Goal: Transaction & Acquisition: Purchase product/service

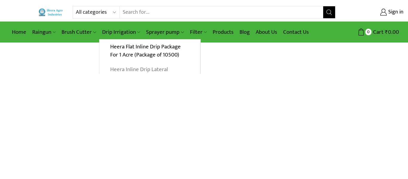
click at [117, 70] on link "Heera Inline Drip Lateral" at bounding box center [149, 69] width 101 height 15
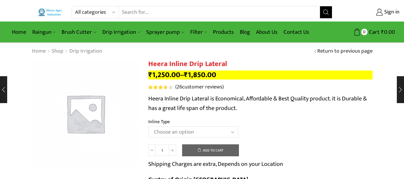
click at [73, 111] on img at bounding box center [86, 114] width 108 height 108
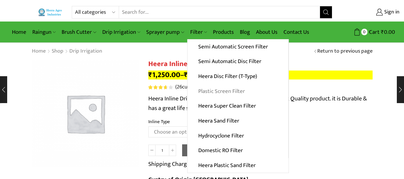
click at [199, 91] on link "Plastic Screen Filter" at bounding box center [237, 91] width 101 height 15
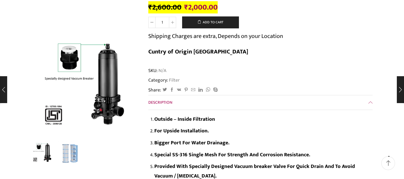
scroll to position [119, 0]
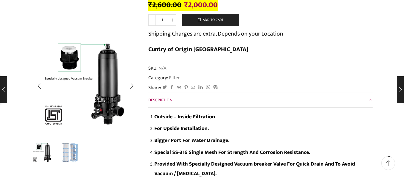
click at [71, 157] on img "2 / 2" at bounding box center [70, 152] width 25 height 25
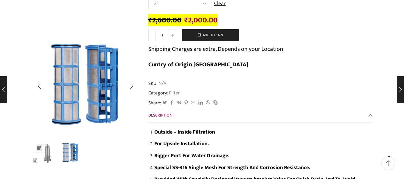
scroll to position [90, 0]
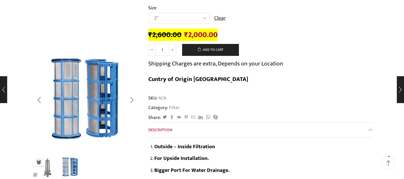
click at [64, 165] on img "2 / 2" at bounding box center [70, 166] width 25 height 25
click at [80, 165] on img "2 / 2" at bounding box center [70, 166] width 25 height 25
click at [76, 165] on img "2 / 2" at bounding box center [70, 166] width 25 height 25
click at [63, 167] on img "2 / 2" at bounding box center [70, 166] width 25 height 25
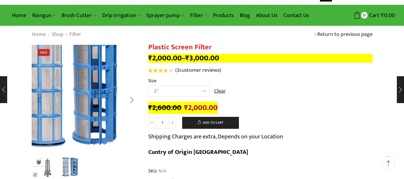
scroll to position [0, 0]
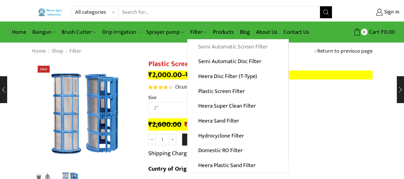
click at [214, 49] on link "Semi Automatic Screen Filter" at bounding box center [237, 46] width 101 height 15
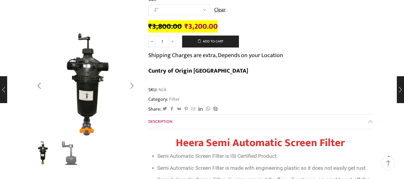
scroll to position [119, 0]
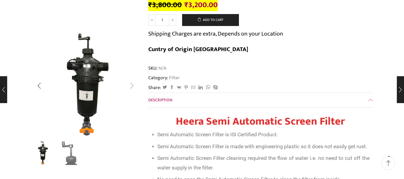
click at [132, 87] on div "Next slide" at bounding box center [131, 85] width 15 height 15
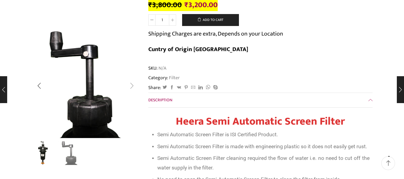
click at [132, 87] on div "Next slide" at bounding box center [131, 85] width 15 height 15
click at [42, 84] on div "Previous slide" at bounding box center [39, 85] width 15 height 15
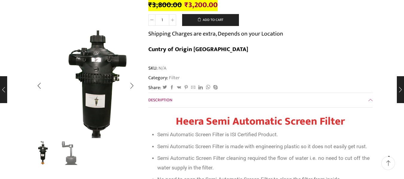
click at [62, 82] on img "1 / 2" at bounding box center [94, 84] width 149 height 149
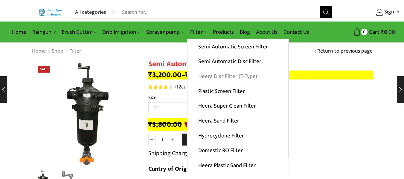
click at [206, 77] on link "Heera Disc Filter (T-Type)" at bounding box center [237, 76] width 101 height 15
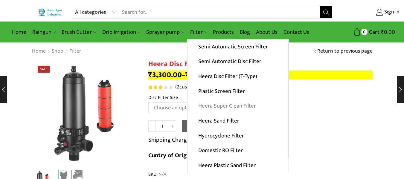
click at [208, 107] on link "Heera Super Clean Filter" at bounding box center [237, 106] width 101 height 15
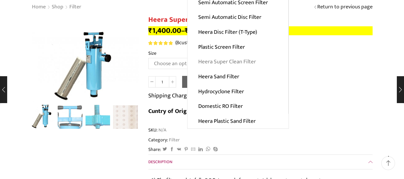
scroll to position [60, 0]
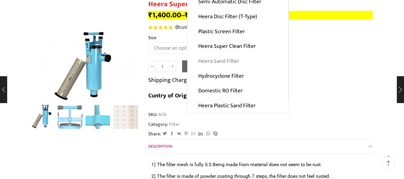
click at [217, 62] on link "Heera Sand Filter" at bounding box center [237, 61] width 101 height 15
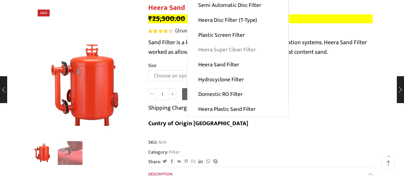
scroll to position [60, 0]
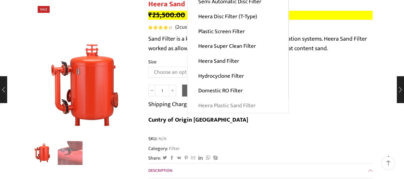
click at [236, 106] on link "Heera Plastic Sand Filter" at bounding box center [237, 105] width 101 height 15
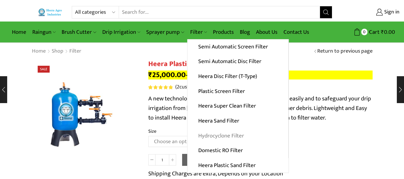
click at [217, 134] on link "Hydrocyclone Filter" at bounding box center [237, 135] width 101 height 15
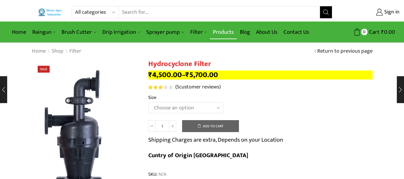
click at [219, 29] on link "Products" at bounding box center [223, 32] width 27 height 14
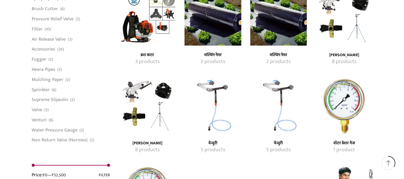
scroll to position [538, 0]
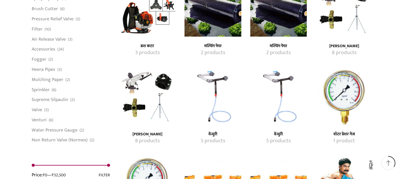
click at [345, 135] on h4 "वॉटर प्रेशर गेज" at bounding box center [343, 134] width 43 height 5
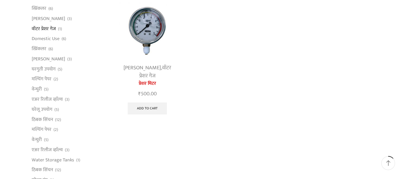
scroll to position [60, 0]
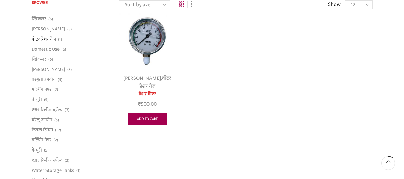
click at [148, 121] on link "Add to cart" at bounding box center [147, 119] width 39 height 12
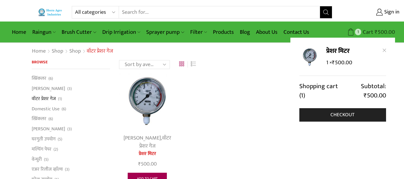
click at [348, 33] on icon at bounding box center [350, 31] width 7 height 7
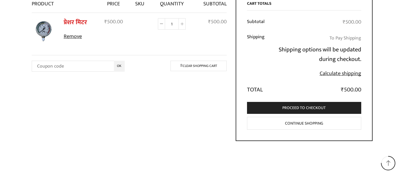
scroll to position [90, 0]
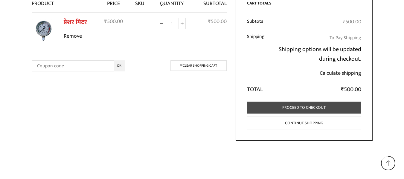
click at [309, 108] on link "Proceed to checkout" at bounding box center [304, 108] width 114 height 12
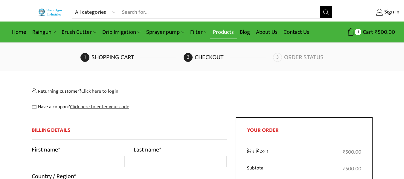
click at [224, 31] on link "Products" at bounding box center [223, 32] width 27 height 14
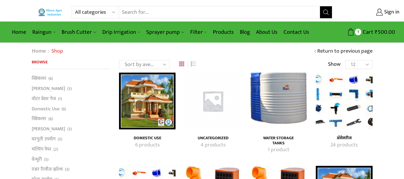
click at [349, 111] on img "Visit product category अ‍ॅसेसरीज" at bounding box center [343, 101] width 56 height 56
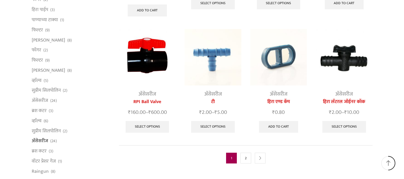
scroll to position [299, 0]
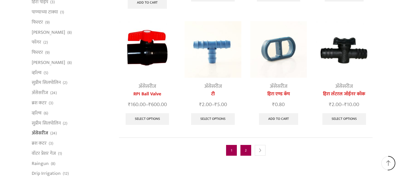
click at [242, 145] on link "2" at bounding box center [245, 150] width 11 height 11
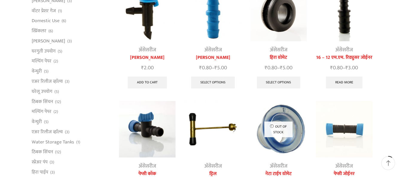
scroll to position [90, 0]
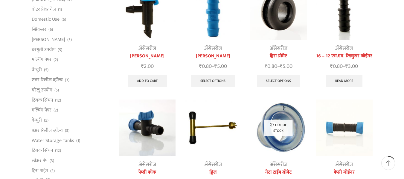
click at [150, 14] on img at bounding box center [147, 11] width 56 height 56
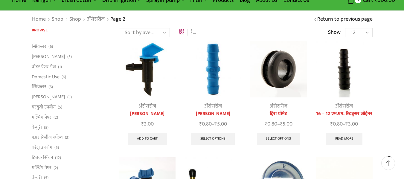
scroll to position [30, 0]
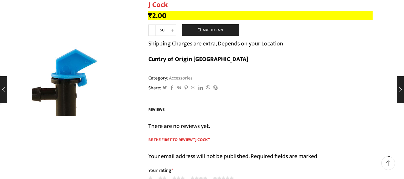
scroll to position [60, 0]
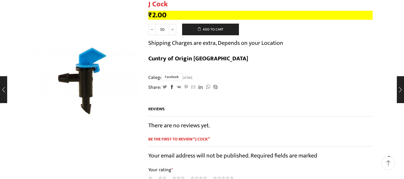
click at [170, 85] on icon at bounding box center [172, 87] width 4 height 4
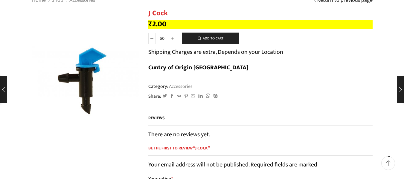
scroll to position [0, 0]
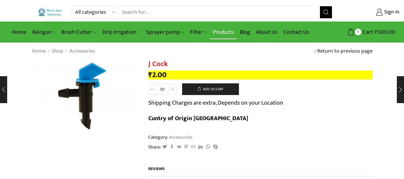
click at [222, 32] on link "Products" at bounding box center [223, 32] width 27 height 14
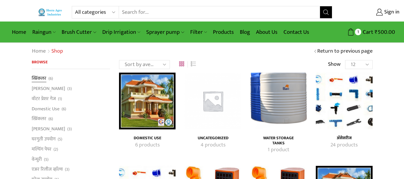
click at [37, 76] on link "स्प्रिंकलर" at bounding box center [39, 79] width 15 height 8
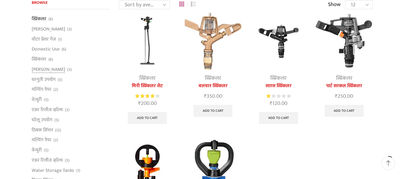
scroll to position [30, 0]
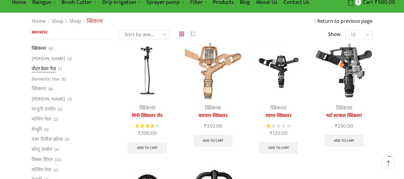
click at [51, 68] on link "वॉटर प्रेशर गेज" at bounding box center [44, 69] width 24 height 10
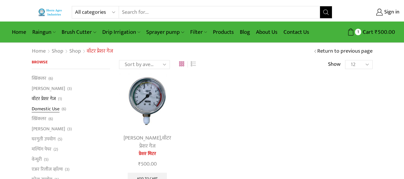
click at [43, 109] on link "Domestic Use" at bounding box center [46, 109] width 28 height 10
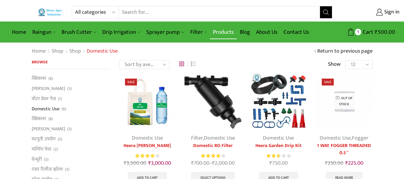
click at [222, 34] on link "Products" at bounding box center [223, 32] width 27 height 14
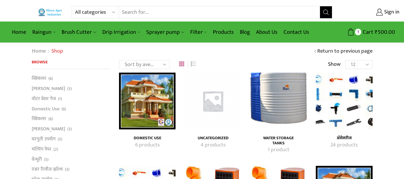
click at [346, 136] on h4 "अ‍ॅसेसरीज" at bounding box center [343, 138] width 43 height 5
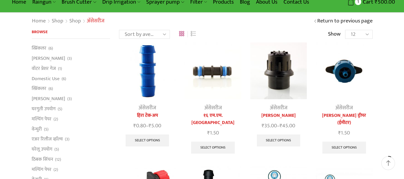
scroll to position [30, 0]
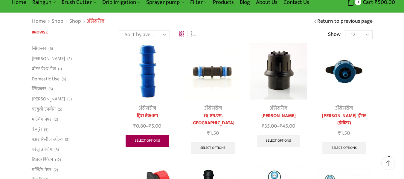
click at [150, 139] on link "Select options" at bounding box center [147, 141] width 44 height 12
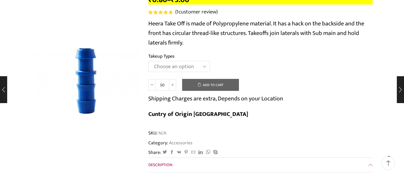
scroll to position [60, 0]
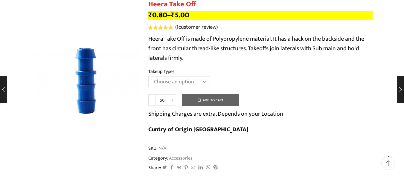
click at [171, 101] on icon at bounding box center [172, 100] width 3 height 3
type input "200"
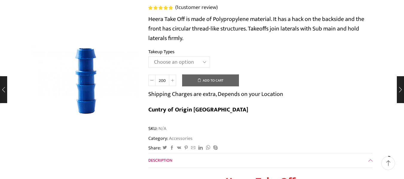
scroll to position [0, 0]
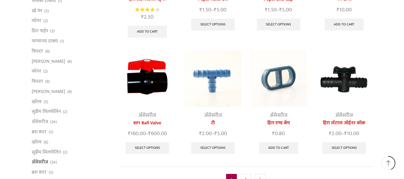
scroll to position [300, 0]
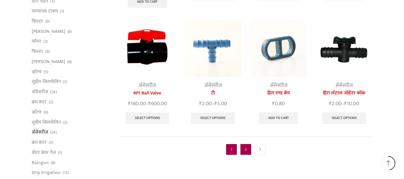
click at [246, 144] on link "2" at bounding box center [245, 149] width 11 height 11
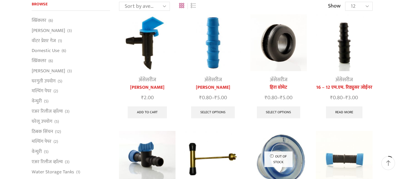
scroll to position [60, 0]
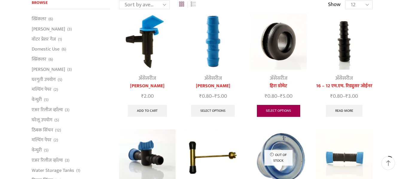
click at [285, 113] on link "Select options" at bounding box center [279, 111] width 44 height 12
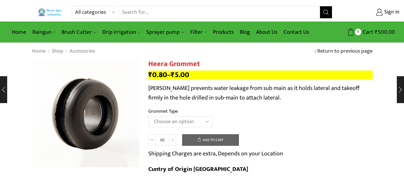
click at [171, 141] on icon at bounding box center [172, 139] width 3 height 3
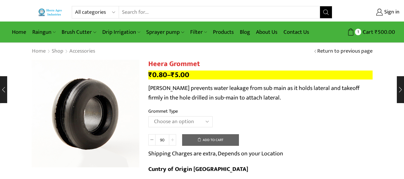
type input "100"
click at [201, 136] on button "Add to cart" at bounding box center [210, 140] width 57 height 12
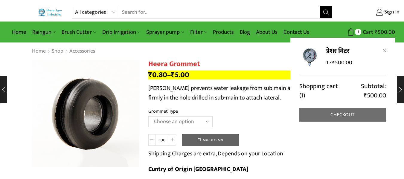
click at [340, 111] on link "Checkout" at bounding box center [342, 114] width 87 height 13
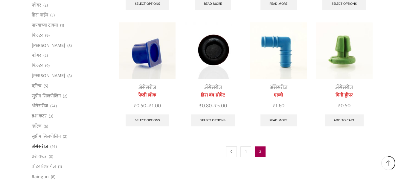
scroll to position [269, 0]
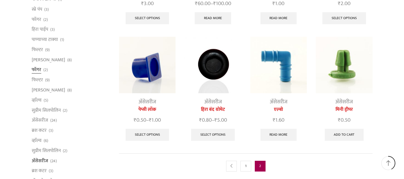
click at [39, 69] on link "फॉगर" at bounding box center [37, 70] width 10 height 10
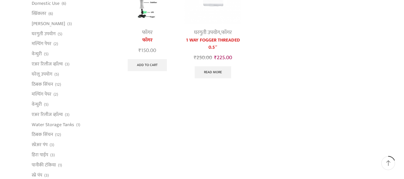
scroll to position [119, 0]
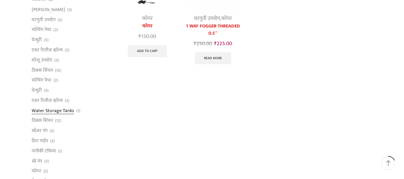
click at [69, 111] on link "Water Storage Tanks" at bounding box center [53, 110] width 42 height 10
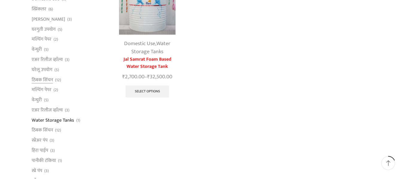
scroll to position [119, 0]
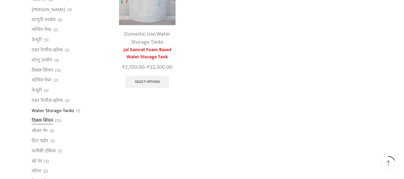
click at [45, 122] on link "ठिबक सिंचन" at bounding box center [42, 121] width 21 height 10
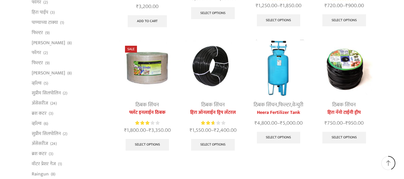
scroll to position [199, 0]
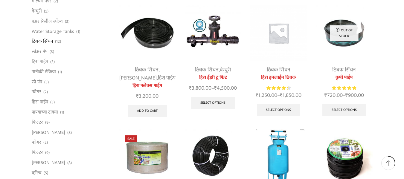
click at [280, 79] on link "हिरा इनलाईन ठिबक" at bounding box center [278, 77] width 56 height 7
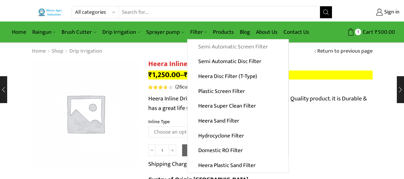
click at [210, 50] on link "Semi Automatic Screen Filter" at bounding box center [237, 46] width 101 height 15
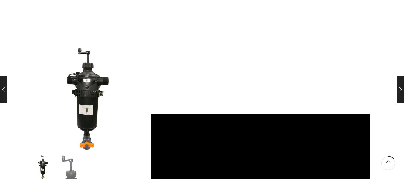
scroll to position [519, 0]
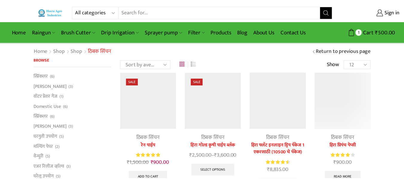
scroll to position [199, 0]
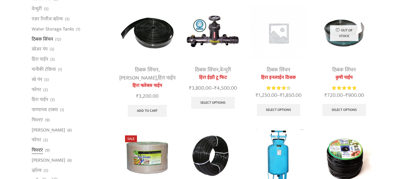
click at [39, 148] on link "फिल्टर" at bounding box center [37, 150] width 11 height 10
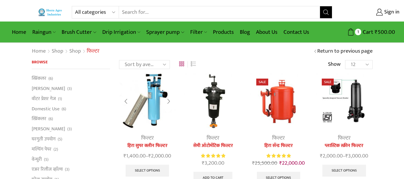
click at [153, 122] on img at bounding box center [147, 101] width 56 height 56
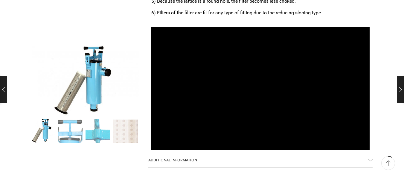
scroll to position [269, 0]
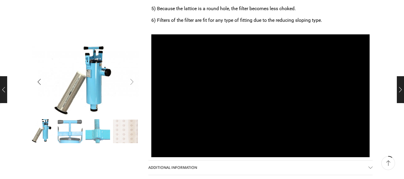
click at [137, 86] on div "Next slide" at bounding box center [131, 82] width 15 height 15
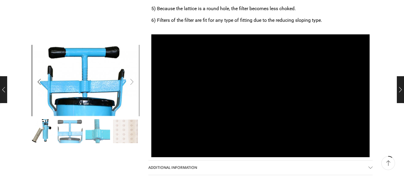
click at [137, 85] on div "Next slide" at bounding box center [131, 82] width 15 height 15
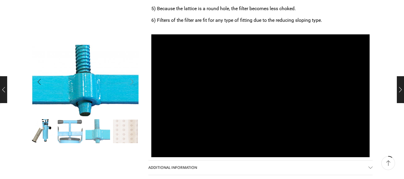
click at [137, 85] on div "Next slide" at bounding box center [131, 82] width 15 height 15
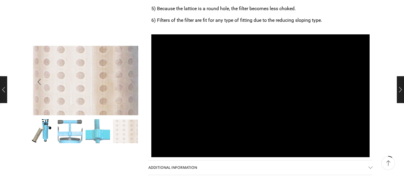
click at [136, 85] on div "Next slide" at bounding box center [131, 82] width 15 height 15
click at [133, 86] on div "Next slide" at bounding box center [131, 82] width 15 height 15
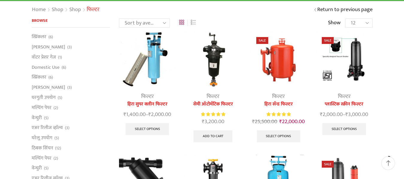
scroll to position [30, 0]
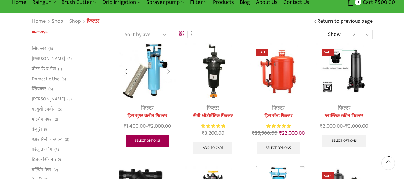
click at [143, 141] on link "Select options" at bounding box center [147, 141] width 44 height 12
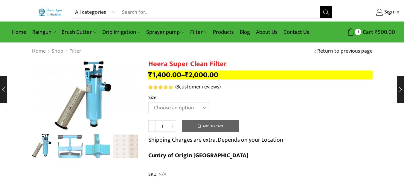
click at [172, 125] on icon at bounding box center [172, 126] width 3 height 3
type input "2"
click at [202, 128] on button "Add to cart" at bounding box center [210, 126] width 57 height 12
click at [201, 107] on select "Choose an option GI 2" X 15" GI 2.5" X 15" GI 3" X 15" GI 2" X 18" GI 2.5" X 18…" at bounding box center [179, 107] width 62 height 11
click at [280, 102] on td "Choose an option GI 2" X 15" GI 2.5" X 15" GI 3" X 15" GI 2" X 18" GI 2.5" X 18…" at bounding box center [260, 110] width 224 height 16
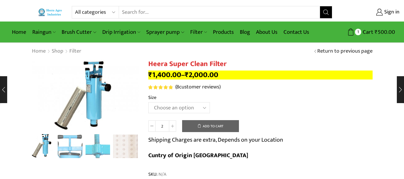
click at [201, 109] on select "Choose an option GI 2" X 15" GI 2.5" X 15" GI 3" X 15" GI 2" X 18" GI 2.5" X 18…" at bounding box center [179, 107] width 62 height 11
select select "GI 3" X 20""
click at [148, 102] on select "Choose an option GI 2" X 15" GI 2.5" X 15" GI 3" X 15" GI 2" X 18" GI 2.5" X 18…" at bounding box center [179, 107] width 62 height 11
type input "1"
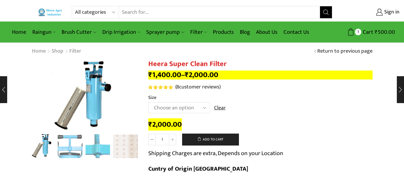
click at [185, 112] on select "Choose an option GI 2" X 15" GI 2.5" X 15" GI 3" X 15" GI 2" X 18" GI 2.5" X 18…" at bounding box center [179, 107] width 62 height 11
click at [148, 102] on select "Choose an option GI 2" X 15" GI 2.5" X 15" GI 3" X 15" GI 2" X 18" GI 2.5" X 18…" at bounding box center [179, 107] width 62 height 11
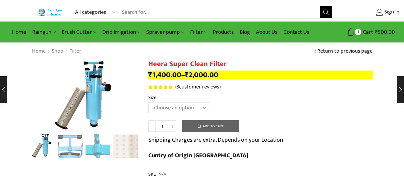
click at [202, 109] on select "Choose an option GI 2" X 15" GI 2.5" X 15" GI 3" X 15" GI 2" X 18" GI 2.5" X 18…" at bounding box center [179, 107] width 62 height 11
click at [148, 102] on select "Choose an option GI 2" X 15" GI 2.5" X 15" GI 3" X 15" GI 2" X 18" GI 2.5" X 18…" at bounding box center [179, 107] width 62 height 11
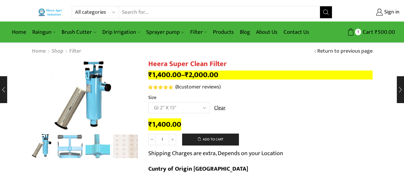
click at [202, 110] on select "Choose an option GI 2" X 15" GI 2.5" X 15" GI 3" X 15" GI 2" X 18" GI 2.5" X 18…" at bounding box center [179, 107] width 62 height 11
select select "GI 3" X 20""
click at [148, 102] on select "Choose an option GI 2" X 15" GI 2.5" X 15" GI 3" X 15" GI 2" X 18" GI 2.5" X 18…" at bounding box center [179, 107] width 62 height 11
click at [197, 140] on button "Add to cart" at bounding box center [210, 140] width 57 height 12
click at [227, 34] on link "Products" at bounding box center [223, 32] width 27 height 14
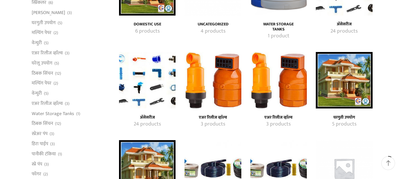
scroll to position [119, 0]
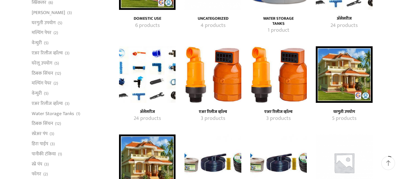
click at [149, 111] on h4 "अ‍ॅसेसरीज" at bounding box center [146, 111] width 43 height 5
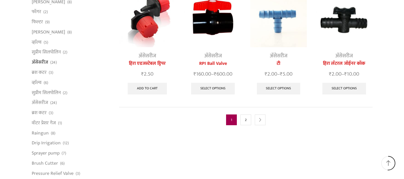
scroll to position [329, 0]
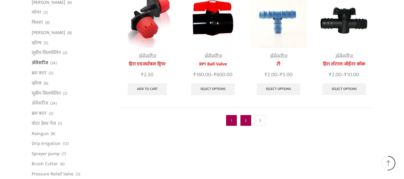
click at [241, 119] on link "2" at bounding box center [245, 120] width 11 height 11
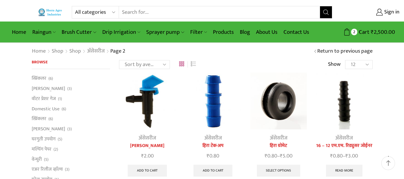
scroll to position [30, 0]
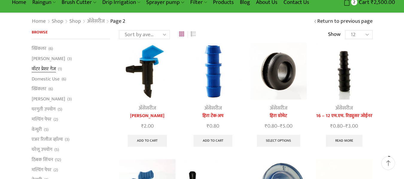
click at [42, 68] on link "वॉटर प्रेशर गेज" at bounding box center [44, 69] width 24 height 10
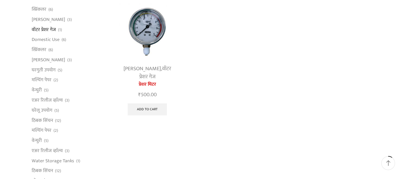
scroll to position [60, 0]
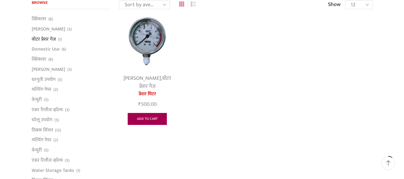
click at [155, 118] on link "Add to cart" at bounding box center [147, 119] width 39 height 12
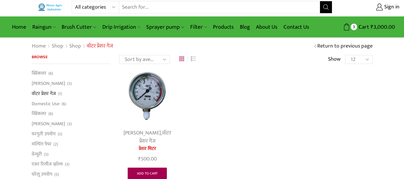
scroll to position [0, 0]
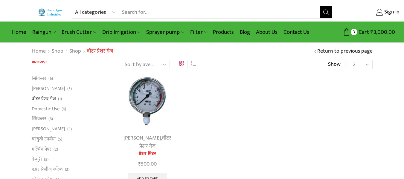
click at [366, 64] on select "12 24 36 All" at bounding box center [358, 64] width 27 height 9
select select "-1"
click at [345, 60] on select "12 24 36 All" at bounding box center [358, 64] width 27 height 9
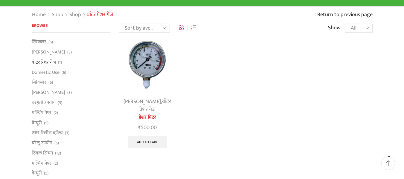
scroll to position [30, 0]
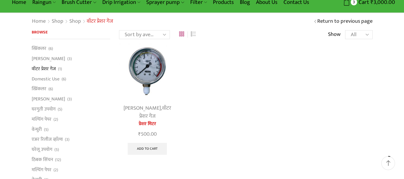
click at [168, 34] on select "Sort by popularity Sort by average rating Sort by latest Sort by price: low to …" at bounding box center [144, 34] width 51 height 9
click at [167, 34] on select "Sort by popularity Sort by average rating Sort by latest Sort by price: low to …" at bounding box center [144, 34] width 51 height 9
click at [183, 36] on link "Grid" at bounding box center [181, 36] width 5 height 0
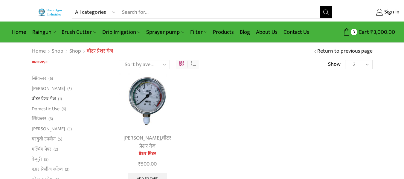
click at [191, 66] on link "List" at bounding box center [193, 66] width 5 height 0
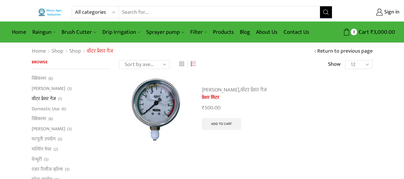
click at [164, 64] on select "Sort by popularity Sort by average rating Sort by latest Sort by price: low to …" at bounding box center [144, 64] width 51 height 9
click at [163, 64] on select "Sort by popularity Sort by average rating Sort by latest Sort by price: low to …" at bounding box center [144, 64] width 51 height 9
click at [178, 62] on div "Grid" at bounding box center [181, 64] width 9 height 9
click at [180, 66] on link "Grid" at bounding box center [181, 66] width 5 height 0
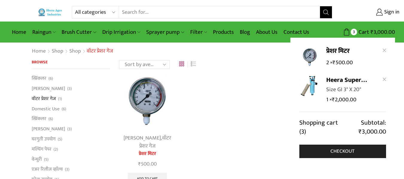
click at [329, 101] on span "1 × ₹ 2,000.00" at bounding box center [341, 100] width 30 height 8
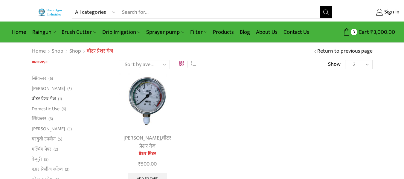
click at [46, 99] on link "वॉटर प्रेशर गेज" at bounding box center [44, 98] width 24 height 10
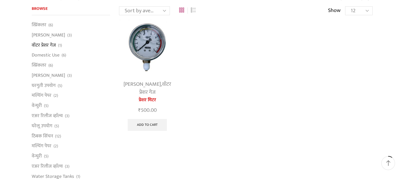
scroll to position [60, 0]
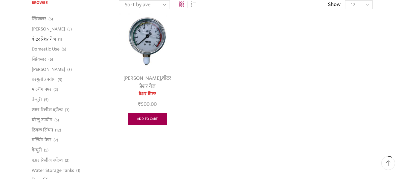
click at [150, 122] on link "Add to cart" at bounding box center [147, 119] width 39 height 12
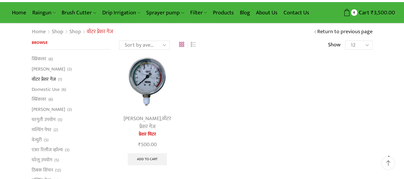
scroll to position [30, 0]
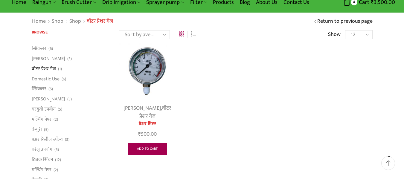
click at [148, 150] on link "Add to cart" at bounding box center [147, 149] width 39 height 12
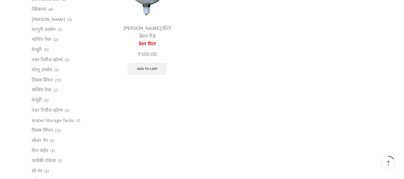
scroll to position [119, 0]
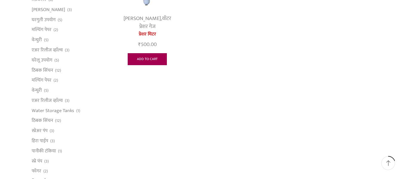
click at [157, 64] on link "Add to cart" at bounding box center [147, 59] width 39 height 12
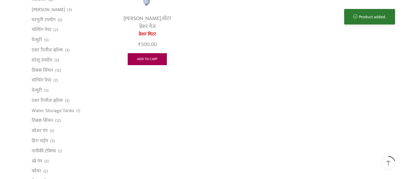
click at [152, 56] on link "Add to cart" at bounding box center [147, 59] width 39 height 12
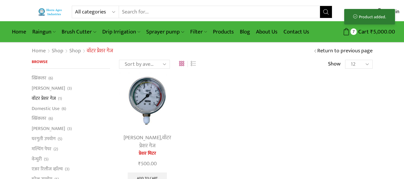
scroll to position [0, 0]
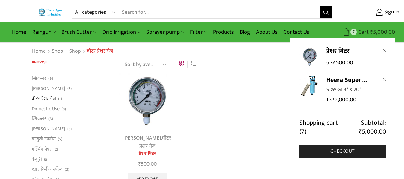
click at [351, 33] on span "7" at bounding box center [353, 32] width 6 height 6
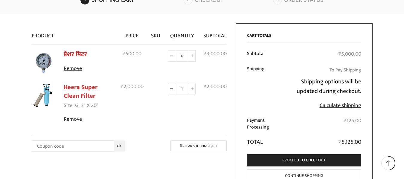
scroll to position [60, 0]
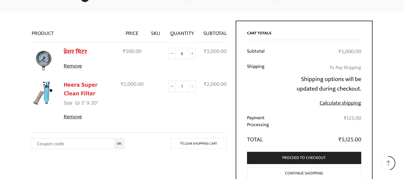
click at [190, 87] on span at bounding box center [191, 86] width 7 height 11
type input "2"
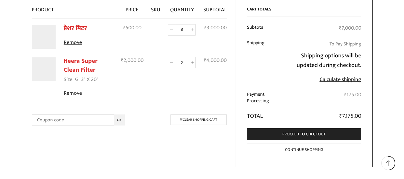
scroll to position [117, 0]
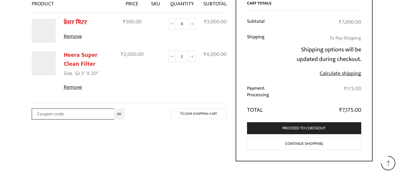
click at [99, 116] on input "Coupon:" at bounding box center [78, 113] width 93 height 11
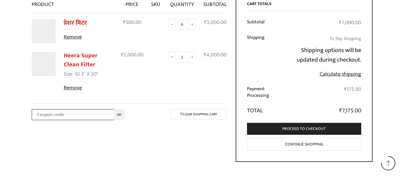
scroll to position [119, 0]
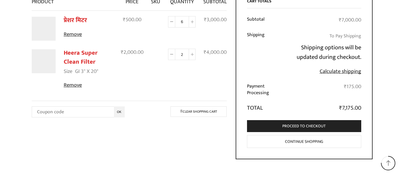
click at [301, 142] on link "Continue shopping" at bounding box center [304, 141] width 114 height 13
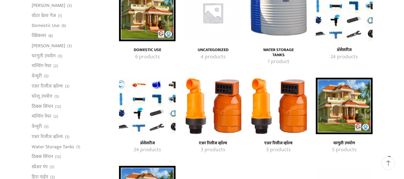
scroll to position [90, 0]
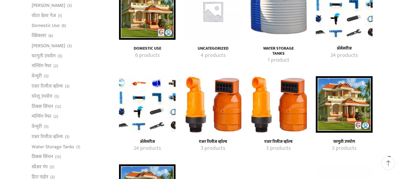
click at [153, 142] on h4 "अ‍ॅसेसरीज" at bounding box center [146, 141] width 43 height 5
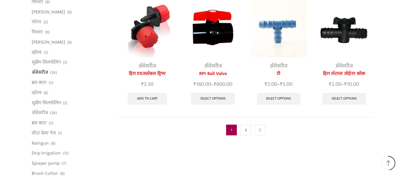
scroll to position [299, 0]
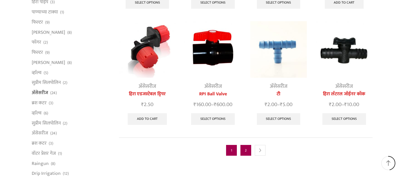
click at [242, 146] on link "2" at bounding box center [245, 150] width 11 height 11
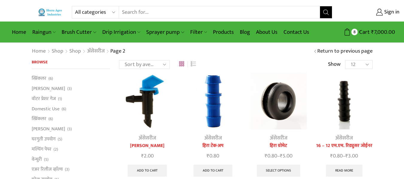
click at [362, 66] on select "12 24 36 All" at bounding box center [358, 64] width 27 height 9
select select "-1"
click at [345, 60] on select "12 24 36 All" at bounding box center [358, 64] width 27 height 9
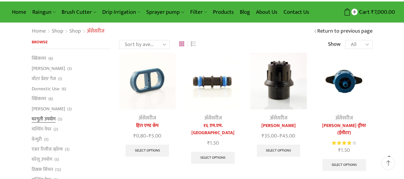
scroll to position [30, 0]
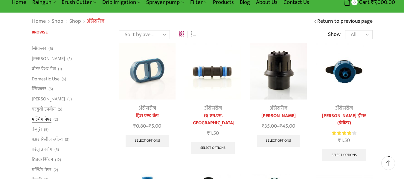
click at [48, 120] on link "मल्चिंग पेपर" at bounding box center [42, 119] width 20 height 10
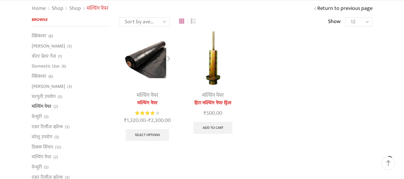
scroll to position [60, 0]
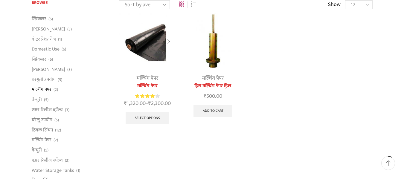
click at [148, 78] on link "मल्चिंग पेपर" at bounding box center [148, 78] width 22 height 9
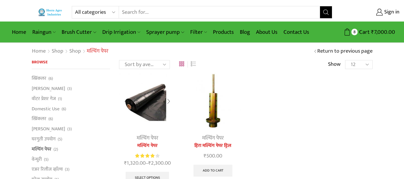
click at [137, 102] on img at bounding box center [147, 101] width 56 height 56
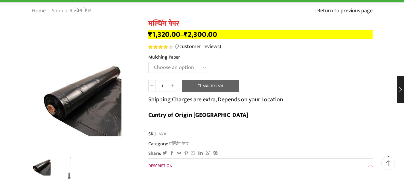
scroll to position [30, 0]
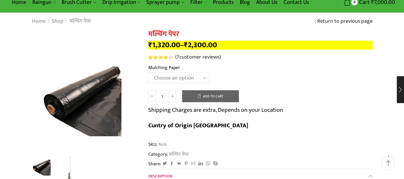
click at [207, 79] on select "Choose an option 1000 X 20 X 400 1000 X 25 X 400 1000 X 30 X 400 1200 X 20 X 40…" at bounding box center [179, 77] width 62 height 11
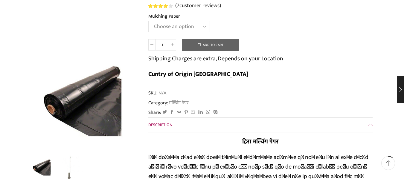
scroll to position [60, 0]
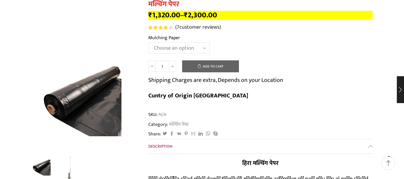
click at [200, 50] on select "Choose an option 1000 X 20 X 400 1000 X 25 X 400 1000 X 30 X 400 1200 X 20 X 40…" at bounding box center [179, 47] width 62 height 11
click at [282, 139] on link "Description" at bounding box center [260, 146] width 224 height 14
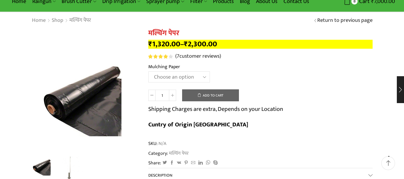
scroll to position [30, 0]
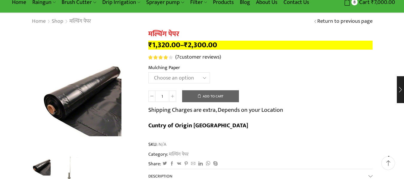
click at [186, 76] on select "Choose an option 1000 X 20 X 400 1000 X 25 X 400 1000 X 30 X 400 1200 X 20 X 40…" at bounding box center [179, 77] width 62 height 11
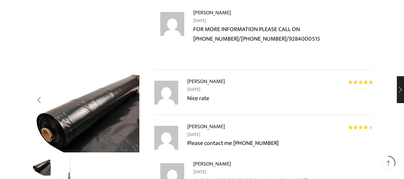
scroll to position [169, 0]
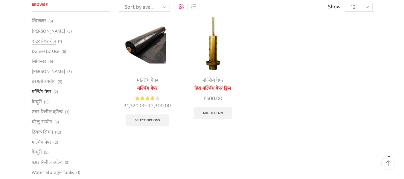
scroll to position [60, 0]
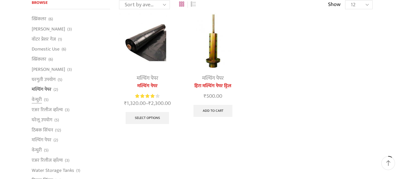
click at [42, 99] on li "वेन्चुरी (5)" at bounding box center [71, 100] width 79 height 10
click at [34, 100] on link "वेन्चुरी" at bounding box center [37, 100] width 10 height 10
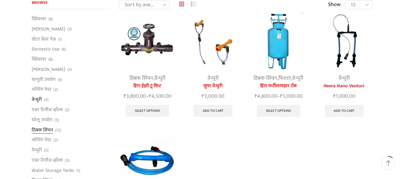
scroll to position [90, 0]
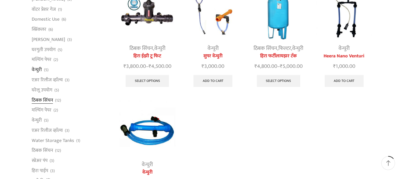
click at [45, 100] on link "ठिबक सिंचन" at bounding box center [42, 100] width 21 height 10
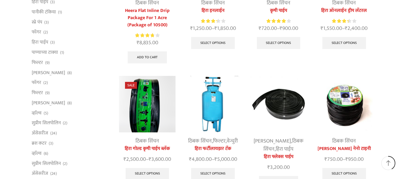
scroll to position [269, 0]
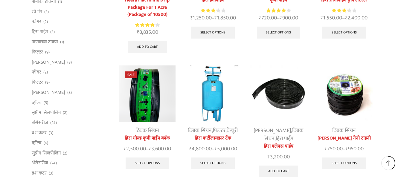
click at [278, 129] on link "ठिबक सिंचन" at bounding box center [283, 134] width 40 height 17
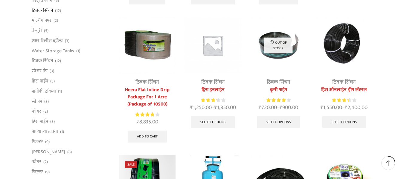
scroll to position [299, 0]
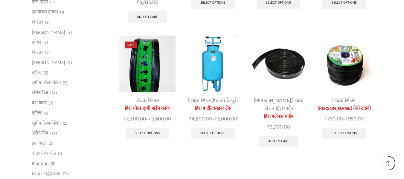
click at [281, 103] on link "ठिबक सिंचन" at bounding box center [283, 104] width 40 height 17
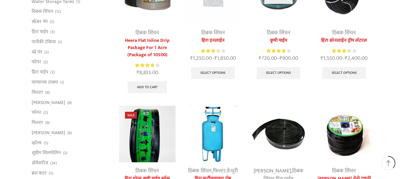
scroll to position [239, 0]
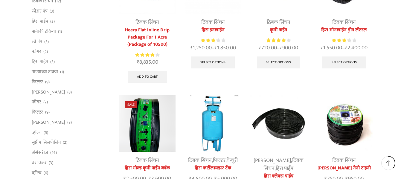
click at [288, 125] on img at bounding box center [278, 123] width 56 height 56
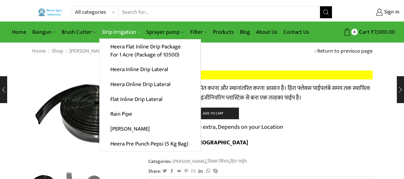
click at [120, 33] on link "Drip Irrigation" at bounding box center [121, 32] width 44 height 14
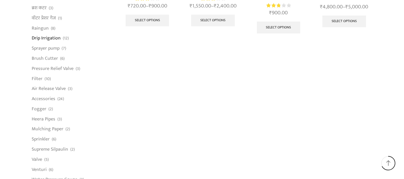
scroll to position [431, 0]
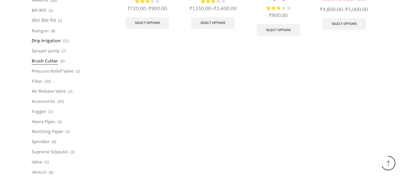
click at [55, 60] on link "Brush Cutter" at bounding box center [45, 61] width 26 height 10
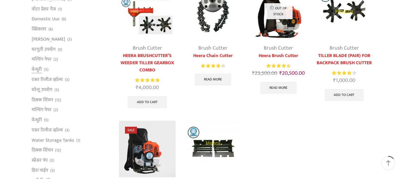
scroll to position [91, 0]
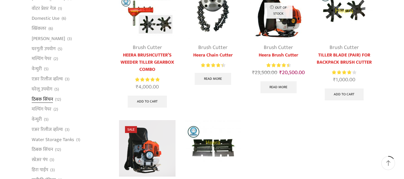
click at [44, 99] on link "ठिबक सिंचन" at bounding box center [42, 99] width 21 height 10
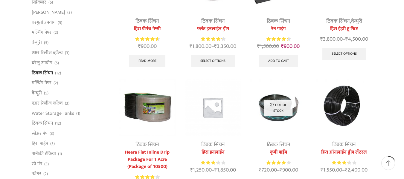
scroll to position [117, 0]
click at [342, 145] on link "ठिबक सिंचन" at bounding box center [344, 144] width 24 height 9
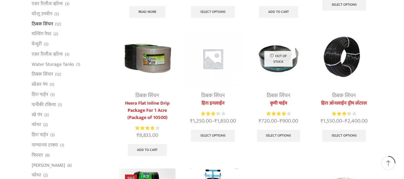
scroll to position [167, 0]
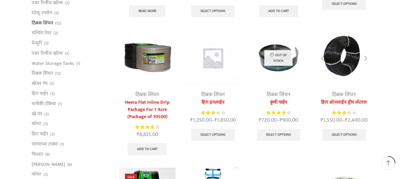
click at [340, 71] on img at bounding box center [343, 58] width 56 height 56
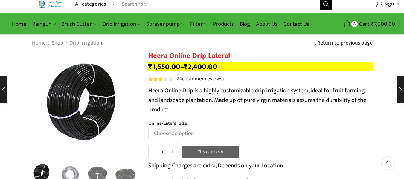
scroll to position [8, 0]
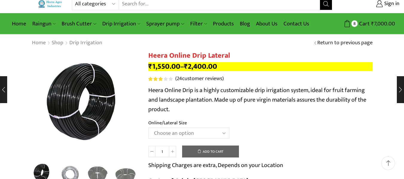
click at [219, 127] on th "Online/Lateral Size" at bounding box center [260, 123] width 224 height 9
click at [219, 131] on select "Choose an option Heera Online 16MM Heera Online GOLD 16MM Heera Online 12MM Hee…" at bounding box center [188, 133] width 81 height 11
select select "Heera Online GOLD 32MM"
click at [148, 128] on select "Choose an option Heera Online 16MM Heera Online GOLD 16MM Heera Online 12MM Hee…" at bounding box center [188, 133] width 81 height 11
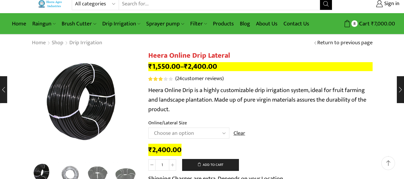
click at [215, 134] on select "Choose an option Heera Online 16MM Heera Online GOLD 16MM Heera Online 12MM Hee…" at bounding box center [188, 133] width 81 height 11
click at [148, 128] on select "Choose an option Heera Online 16MM Heera Online GOLD 16MM Heera Online 12MM Hee…" at bounding box center [188, 133] width 81 height 11
click at [221, 134] on select "Choose an option Heera Online 16MM Heera Online GOLD 16MM Heera Online 12MM Hee…" at bounding box center [188, 133] width 81 height 11
click at [148, 128] on select "Choose an option Heera Online 16MM Heera Online GOLD 16MM Heera Online 12MM Hee…" at bounding box center [188, 133] width 81 height 11
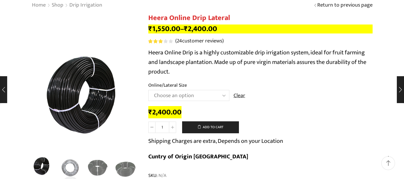
scroll to position [0, 0]
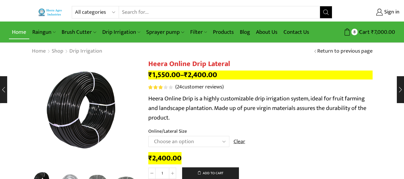
click at [20, 30] on link "Home" at bounding box center [19, 32] width 20 height 14
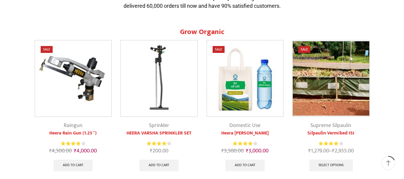
scroll to position [211, 0]
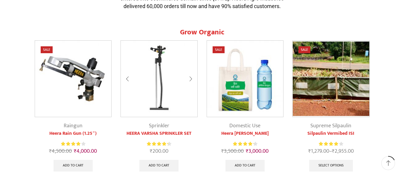
click at [193, 78] on div at bounding box center [191, 79] width 14 height 16
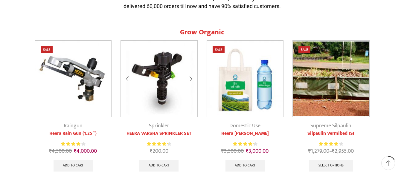
click at [193, 78] on div at bounding box center [191, 79] width 14 height 16
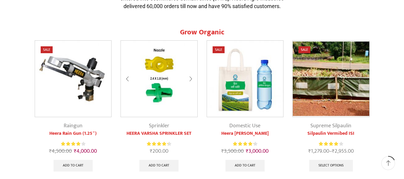
click at [190, 79] on div at bounding box center [191, 79] width 14 height 16
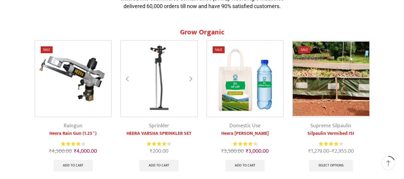
click at [190, 79] on div at bounding box center [191, 79] width 14 height 16
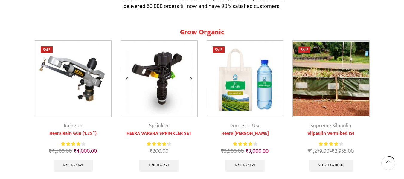
click at [190, 79] on div at bounding box center [191, 79] width 14 height 16
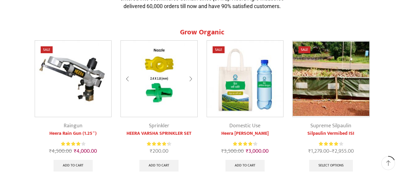
click at [160, 149] on bdi "₹ 200.00" at bounding box center [159, 151] width 19 height 9
click at [157, 127] on link "Sprinkler" at bounding box center [159, 125] width 20 height 9
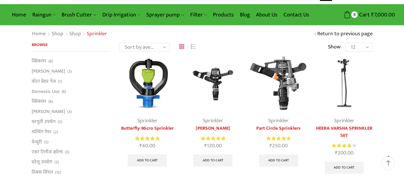
scroll to position [17, 0]
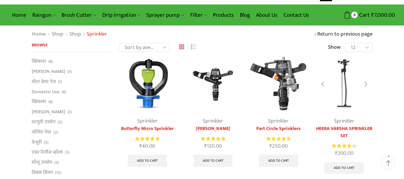
click at [343, 125] on link "Sprinkler" at bounding box center [344, 120] width 20 height 9
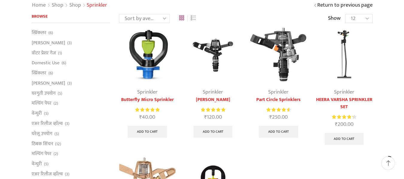
scroll to position [46, 0]
click at [346, 50] on img at bounding box center [343, 54] width 56 height 56
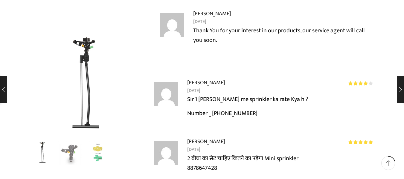
scroll to position [1135, 0]
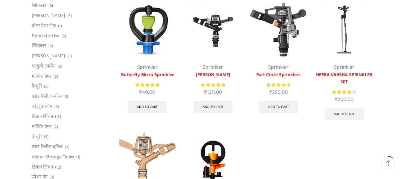
scroll to position [70, 0]
click at [339, 37] on img at bounding box center [343, 30] width 56 height 56
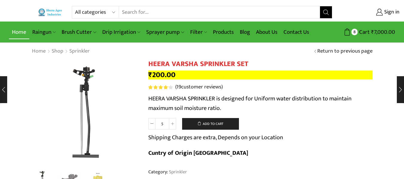
click at [17, 32] on link "Home" at bounding box center [19, 32] width 20 height 14
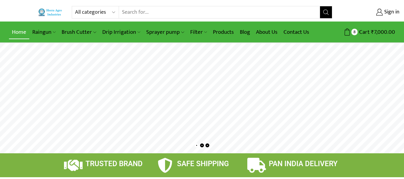
click at [22, 35] on link "Home" at bounding box center [19, 32] width 20 height 14
click at [221, 30] on link "Products" at bounding box center [223, 32] width 27 height 14
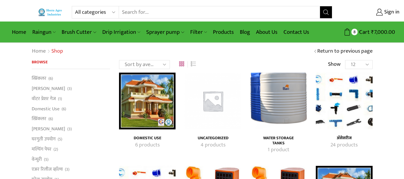
click at [344, 142] on mark "24 products" at bounding box center [343, 145] width 27 height 8
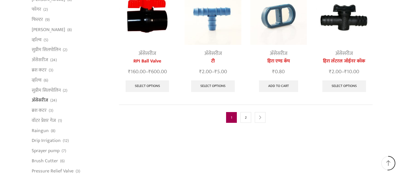
scroll to position [331, 0]
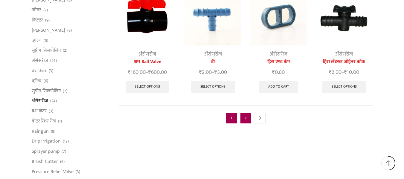
click at [240, 113] on link "2" at bounding box center [245, 118] width 11 height 11
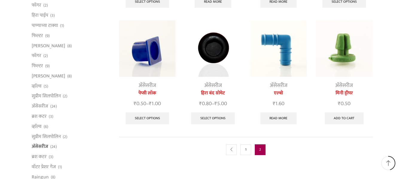
scroll to position [296, 0]
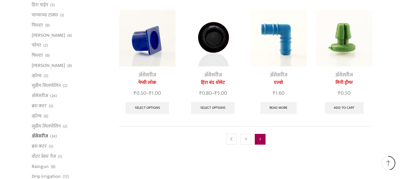
click at [205, 59] on img at bounding box center [212, 38] width 56 height 56
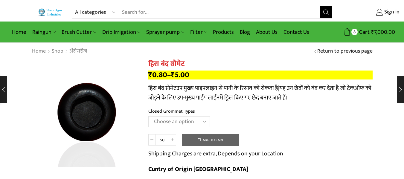
click at [201, 128] on td "Choose an option 12mm 16mm N-Type 16mm J-Type Clear" at bounding box center [260, 124] width 224 height 16
click at [200, 125] on select "Choose an option 12mm 16mm N-Type 16mm J-Type" at bounding box center [179, 121] width 62 height 11
click at [148, 116] on select "Choose an option 12mm 16mm N-Type 16mm J-Type" at bounding box center [179, 121] width 62 height 11
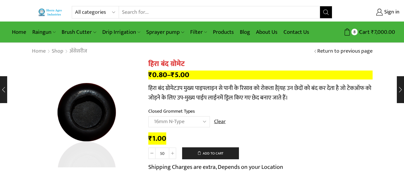
click at [192, 119] on select "Choose an option 12mm 16mm N-Type 16mm J-Type" at bounding box center [179, 121] width 62 height 11
click at [148, 116] on select "Choose an option 12mm 16mm N-Type 16mm J-Type" at bounding box center [179, 121] width 62 height 11
click at [199, 122] on select "Choose an option 12mm 16mm N-Type 16mm J-Type" at bounding box center [179, 121] width 62 height 11
click at [148, 116] on select "Choose an option 12mm 16mm N-Type 16mm J-Type" at bounding box center [179, 121] width 62 height 11
click at [199, 119] on select "Choose an option 12mm 16mm N-Type 16mm J-Type" at bounding box center [179, 121] width 62 height 11
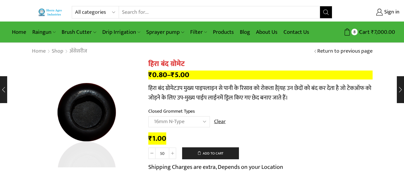
select select "16mm J-Type"
click at [148, 116] on select "Choose an option 12mm 16mm N-Type 16mm J-Type" at bounding box center [179, 121] width 62 height 11
click at [173, 154] on icon at bounding box center [172, 153] width 3 height 3
click at [151, 155] on span at bounding box center [151, 153] width 7 height 11
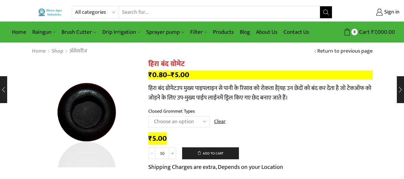
click at [151, 155] on span at bounding box center [151, 153] width 7 height 11
click at [151, 154] on icon at bounding box center [151, 153] width 3 height 3
click at [172, 153] on icon at bounding box center [172, 153] width 3 height 3
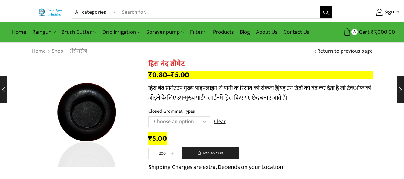
click at [172, 153] on icon at bounding box center [172, 153] width 3 height 3
click at [151, 154] on icon at bounding box center [151, 153] width 3 height 3
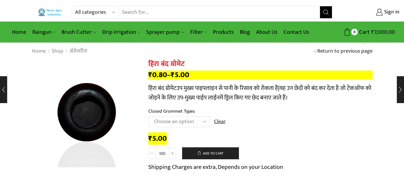
type input "50"
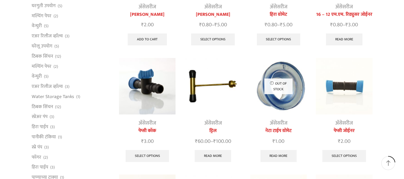
scroll to position [131, 0]
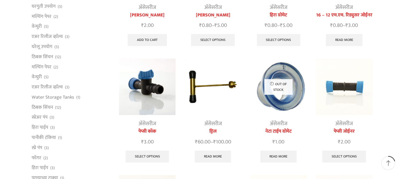
click at [281, 133] on link "नेटा टाईप ग्रोमेट" at bounding box center [278, 131] width 56 height 7
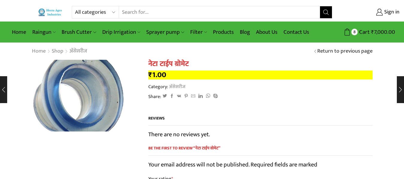
click at [108, 97] on img at bounding box center [74, 95] width 160 height 106
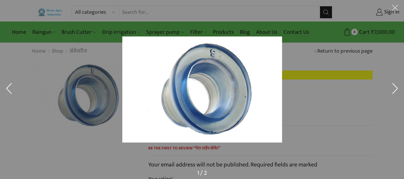
click at [214, 92] on img at bounding box center [202, 89] width 160 height 106
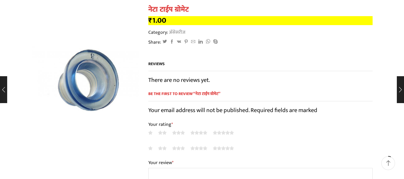
scroll to position [55, 0]
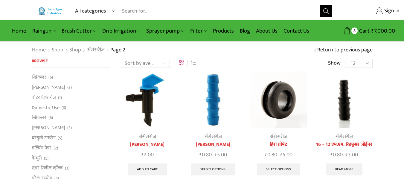
scroll to position [1, 0]
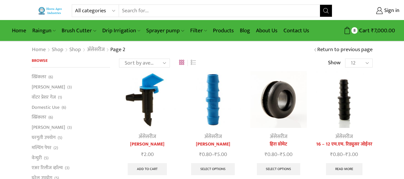
click at [280, 103] on img at bounding box center [278, 99] width 56 height 56
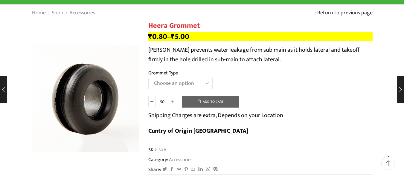
scroll to position [39, 0]
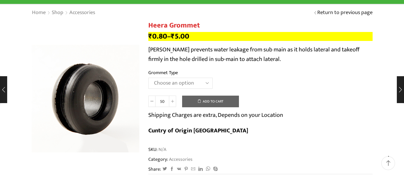
click at [195, 86] on select "Choose an option 12MM Grommet 16MM Grommet (J) 20MM Grommet" at bounding box center [180, 83] width 64 height 11
click at [148, 78] on select "Choose an option 12MM Grommet 16MM Grommet (J) 20MM Grommet" at bounding box center [180, 83] width 64 height 11
select select "16MM Grommet (J)"
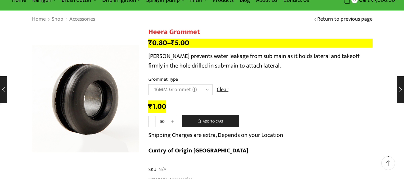
scroll to position [0, 0]
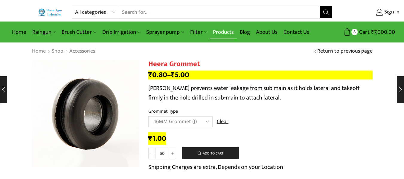
click at [217, 30] on link "Products" at bounding box center [223, 32] width 27 height 14
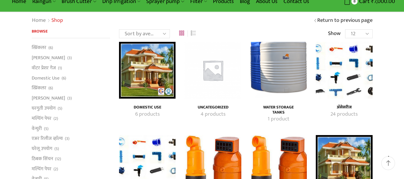
scroll to position [31, 0]
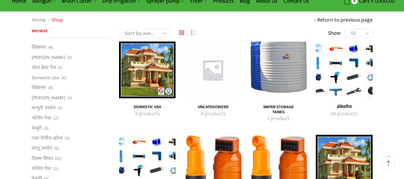
click at [348, 111] on mark "24 products" at bounding box center [343, 114] width 27 height 8
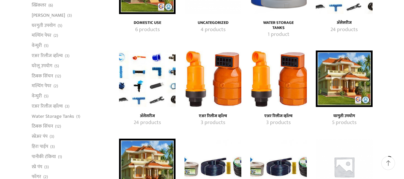
scroll to position [115, 0]
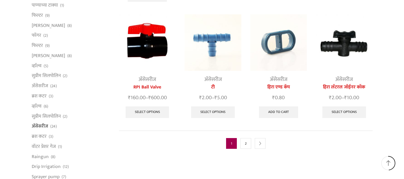
scroll to position [311, 0]
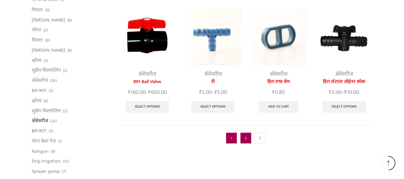
click at [246, 134] on link "2" at bounding box center [245, 138] width 11 height 11
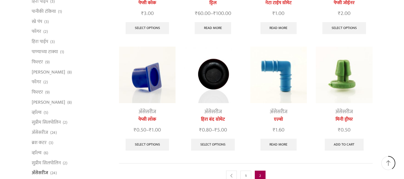
scroll to position [259, 0]
click at [206, 86] on img at bounding box center [212, 75] width 56 height 56
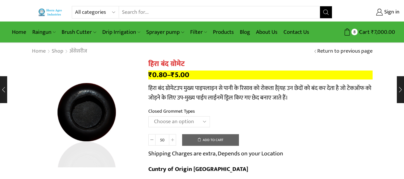
click at [200, 121] on select "Choose an option 12mm 16mm N-Type 16mm J-Type" at bounding box center [179, 121] width 62 height 11
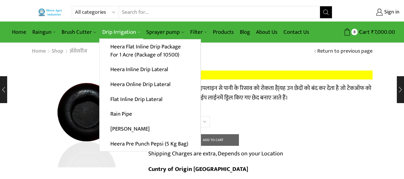
click at [123, 37] on link "Drip Irrigation" at bounding box center [121, 32] width 44 height 14
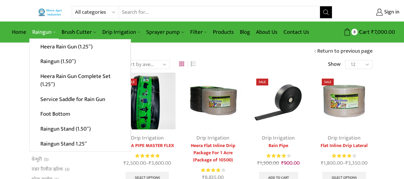
click at [43, 36] on link "Raingun" at bounding box center [43, 32] width 29 height 14
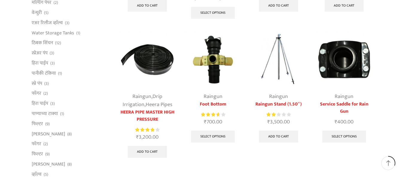
scroll to position [198, 0]
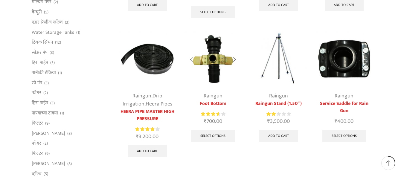
click at [219, 65] on img at bounding box center [212, 59] width 56 height 56
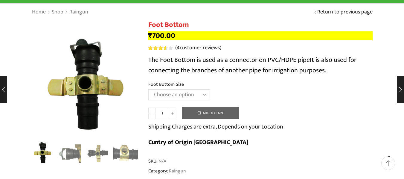
scroll to position [44, 0]
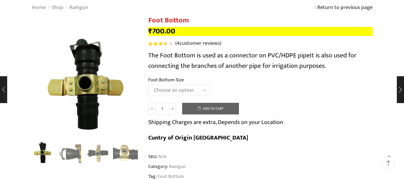
drag, startPoint x: 191, startPoint y: 96, endPoint x: 193, endPoint y: 92, distance: 4.5
click at [193, 92] on td "Choose an option 2" X 1.25" 2.5" X 1.25" 3" X 1.25" 2" X 1.50" 2.5" X 1.50" 3" …" at bounding box center [260, 93] width 224 height 16
click at [193, 92] on select "Choose an option 2" X 1.25" 2.5" X 1.25" 3" X 1.25" 2" X 1.50" 2.5" X 1.50" 3" …" at bounding box center [179, 90] width 62 height 11
click at [148, 85] on select "Choose an option 2" X 1.25" 2.5" X 1.25" 3" X 1.25" 2" X 1.50" 2.5" X 1.50" 3" …" at bounding box center [179, 90] width 62 height 11
select select "2" X 1.25""
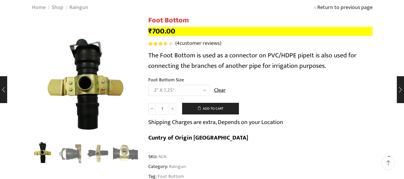
click at [216, 88] on link "Clear" at bounding box center [220, 91] width 12 height 8
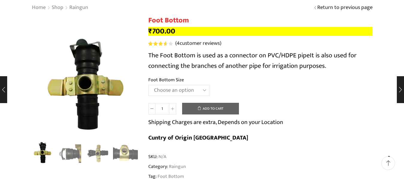
click at [198, 93] on select "Choose an option 2" X 1.25" 2.5" X 1.25" 3" X 1.25" 2" X 1.50" 2.5" X 1.50" 3" …" at bounding box center [179, 90] width 62 height 11
click at [148, 85] on select "Choose an option 2" X 1.25" 2.5" X 1.25" 3" X 1.25" 2" X 1.50" 2.5" X 1.50" 3" …" at bounding box center [179, 90] width 62 height 11
select select "2.5" X 1.25""
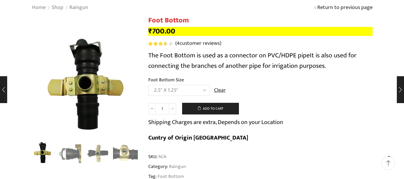
click at [170, 111] on span at bounding box center [172, 108] width 7 height 11
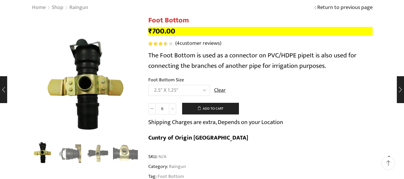
click at [170, 111] on span at bounding box center [172, 108] width 7 height 11
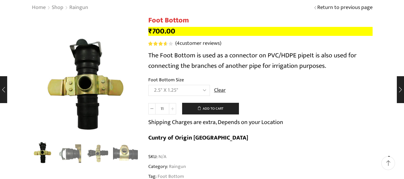
click at [170, 111] on span at bounding box center [172, 108] width 7 height 11
click at [151, 111] on span at bounding box center [151, 108] width 7 height 11
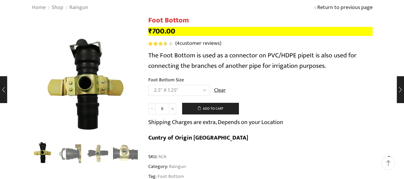
click at [151, 111] on span at bounding box center [151, 108] width 7 height 11
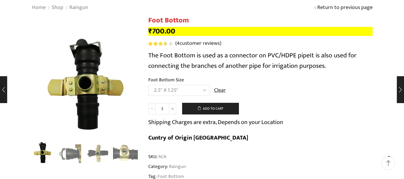
click at [151, 111] on span at bounding box center [151, 108] width 7 height 11
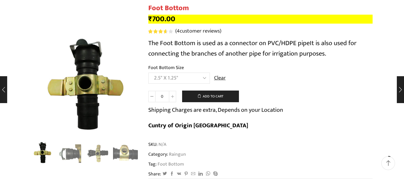
scroll to position [56, 0]
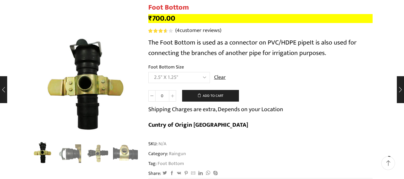
click at [204, 76] on select "Choose an option 2" X 1.25" 2.5" X 1.25" 3" X 1.25" 2" X 1.50" 2.5" X 1.50" 3" …" at bounding box center [179, 77] width 62 height 11
click at [148, 72] on select "Choose an option 2" X 1.25" 2.5" X 1.25" 3" X 1.25" 2" X 1.50" 2.5" X 1.50" 3" …" at bounding box center [179, 77] width 62 height 11
click at [174, 93] on span at bounding box center [172, 95] width 7 height 11
type input "1"
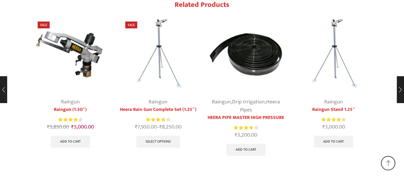
scroll to position [1082, 0]
click at [226, 114] on link "HEERA PIPE MASTER HIGH PRESSURE" at bounding box center [246, 117] width 78 height 7
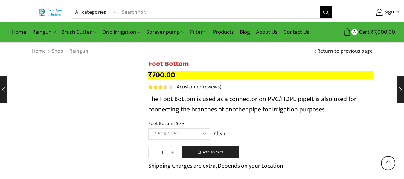
select select "2.5" X 1.25""
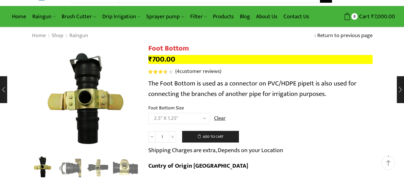
scroll to position [16, 0]
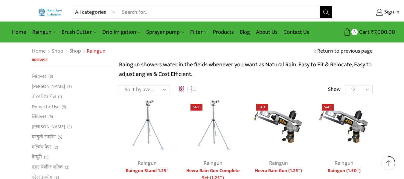
scroll to position [195, 0]
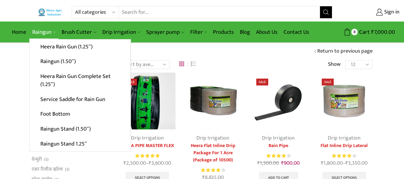
click at [49, 30] on link "Raingun" at bounding box center [43, 32] width 29 height 14
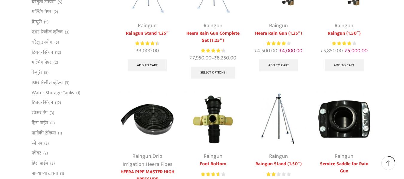
scroll to position [153, 0]
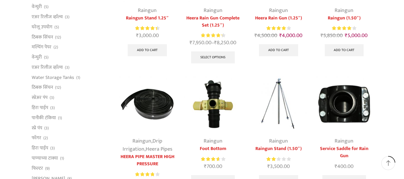
click at [131, 135] on div "Raingun , Drip Irrigation , [PERSON_NAME] HEERA PIPE MASTER HIGH PRESSURE Rated…" at bounding box center [147, 141] width 56 height 130
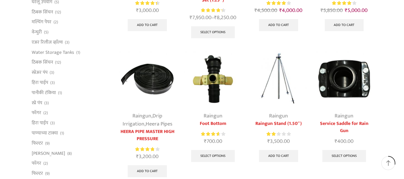
scroll to position [183, 0]
